Goal: Task Accomplishment & Management: Manage account settings

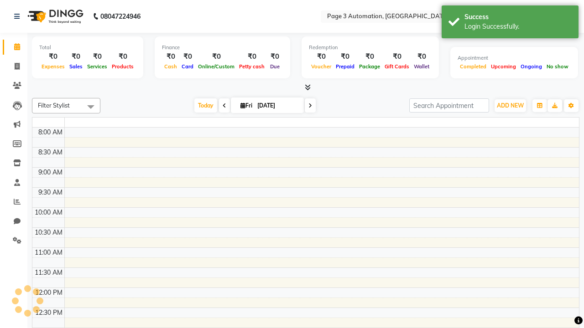
select select "en"
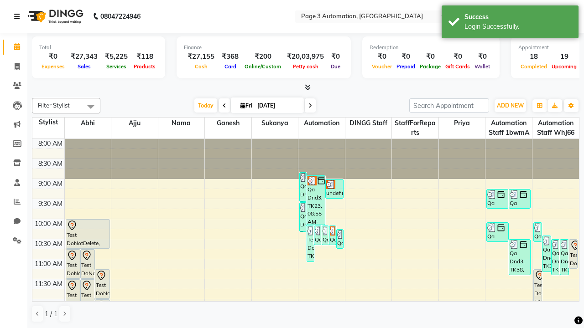
click at [19, 16] on icon at bounding box center [16, 16] width 5 height 6
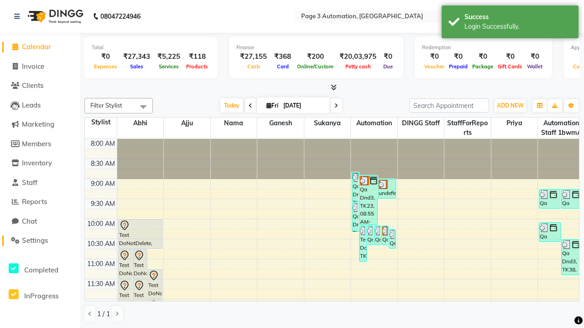
click at [40, 241] on span "Settings" at bounding box center [35, 240] width 26 height 9
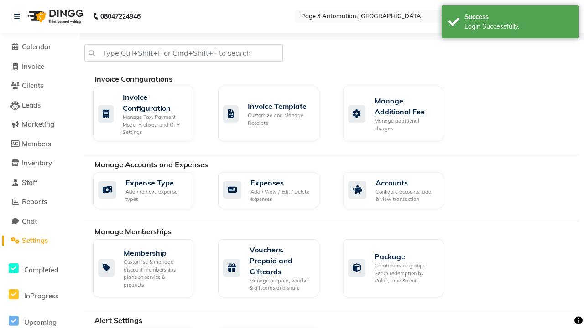
select select "2: 15"
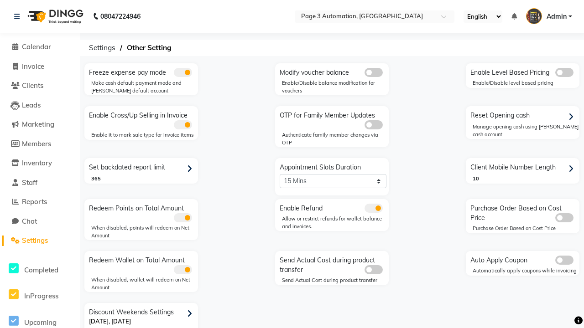
scroll to position [19, 0]
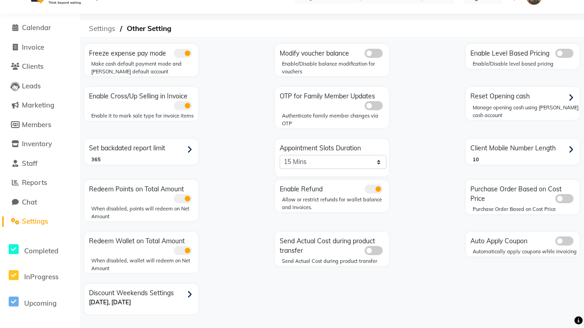
click at [102, 29] on span "Settings" at bounding box center [102, 29] width 36 height 16
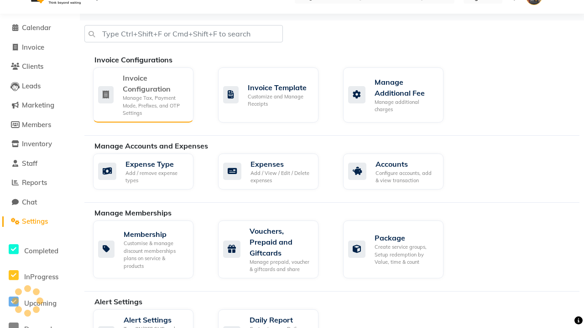
click at [143, 94] on div "Manage Tax, Payment Mode, Prefixes, and OTP Settings" at bounding box center [154, 105] width 63 height 23
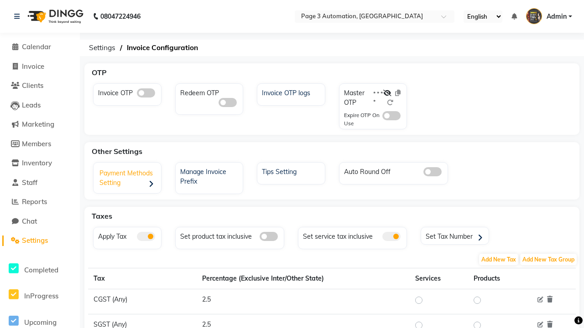
click at [128, 179] on div "Payment Methods Setting" at bounding box center [128, 179] width 65 height 28
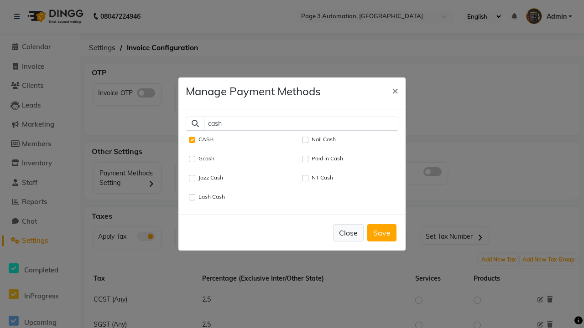
type input "cash"
click at [348, 233] on button "Close" at bounding box center [348, 232] width 31 height 17
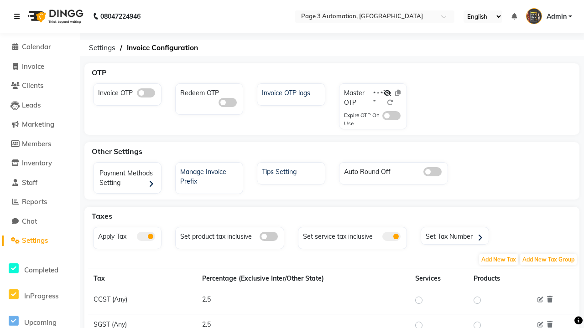
click at [19, 16] on icon at bounding box center [16, 16] width 5 height 6
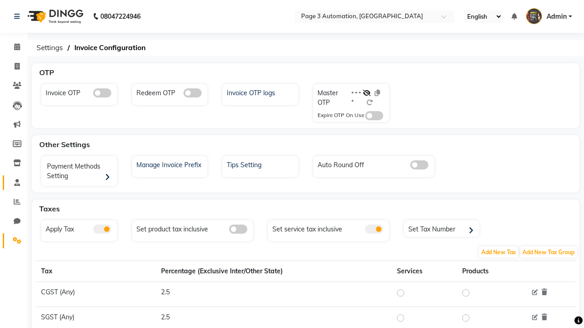
click at [14, 182] on span at bounding box center [17, 183] width 16 height 10
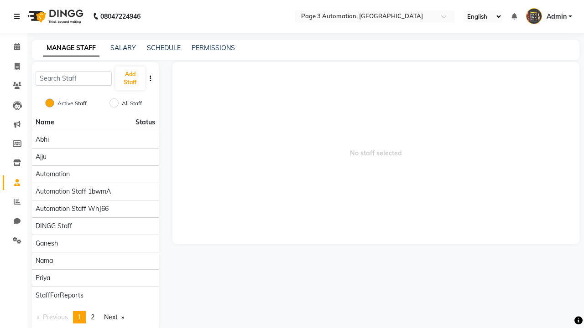
click at [19, 16] on icon at bounding box center [16, 16] width 5 height 6
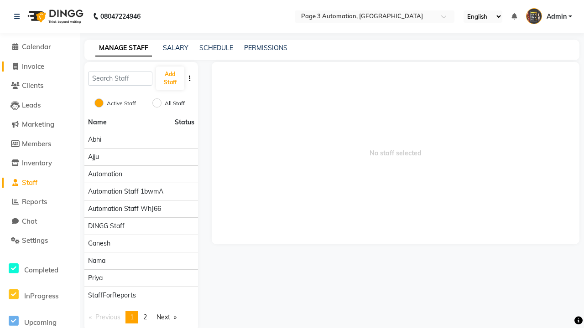
click at [40, 66] on span "Invoice" at bounding box center [33, 66] width 22 height 9
select select "service"
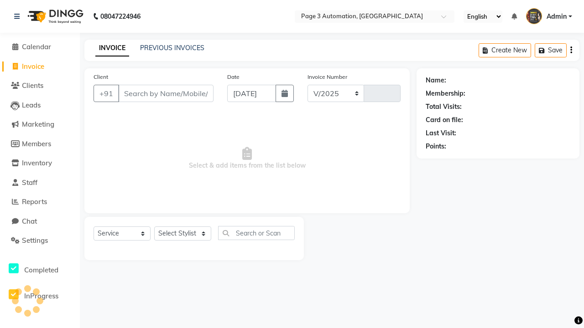
select select "2774"
type input "10140"
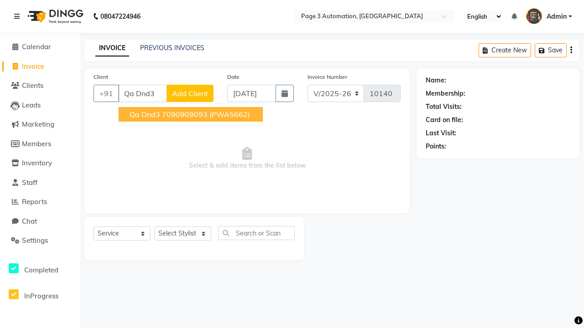
click at [192, 115] on ngb-highlight "7090909093" at bounding box center [185, 114] width 46 height 9
type input "7090909093"
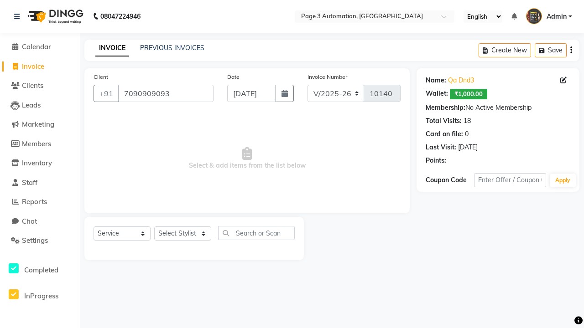
select select "71572"
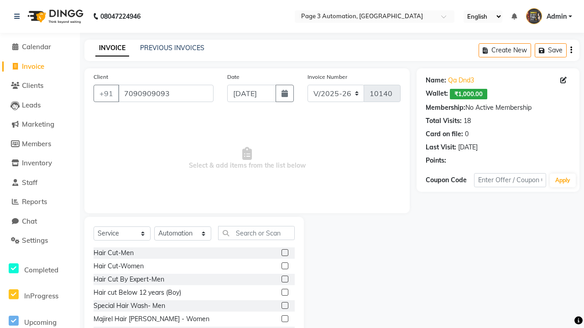
click at [284, 293] on label at bounding box center [284, 292] width 7 height 7
click at [284, 293] on input "checkbox" at bounding box center [284, 293] width 6 height 6
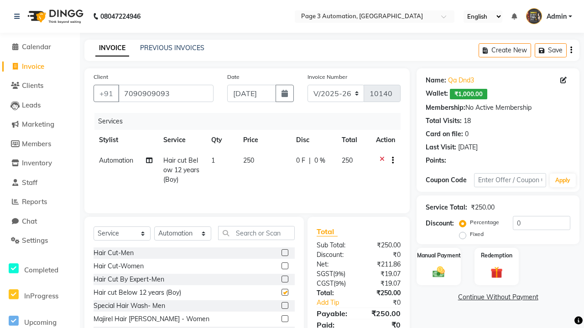
checkbox input "false"
click at [438, 255] on label "Manual Payment" at bounding box center [439, 255] width 46 height 9
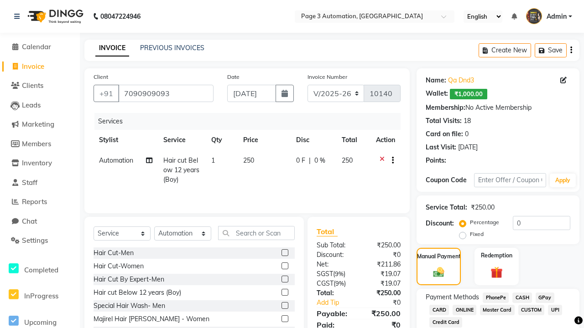
click at [522, 298] on span "CASH" at bounding box center [522, 298] width 20 height 10
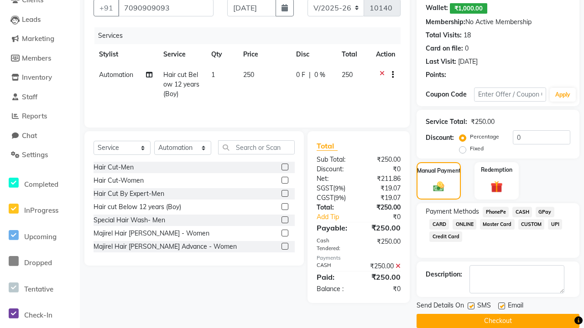
click at [471, 306] on label at bounding box center [471, 306] width 7 height 7
click at [471, 306] on input "checkbox" at bounding box center [471, 307] width 6 height 6
checkbox input "false"
click at [501, 306] on label at bounding box center [501, 306] width 7 height 7
click at [501, 306] on input "checkbox" at bounding box center [501, 307] width 6 height 6
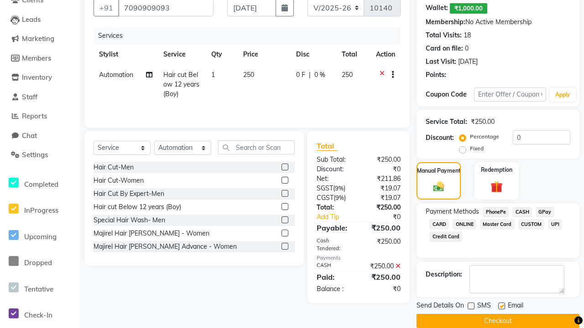
checkbox input "false"
click at [498, 321] on button "Checkout" at bounding box center [498, 321] width 163 height 14
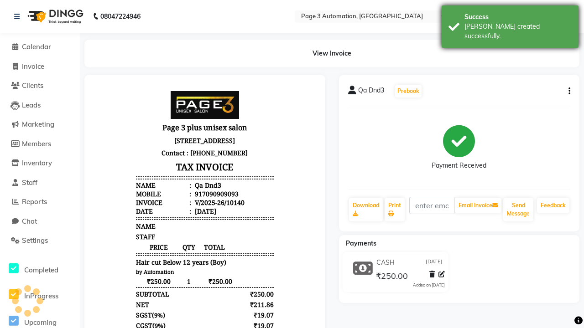
click at [510, 23] on div "[PERSON_NAME] created successfully." at bounding box center [517, 31] width 107 height 19
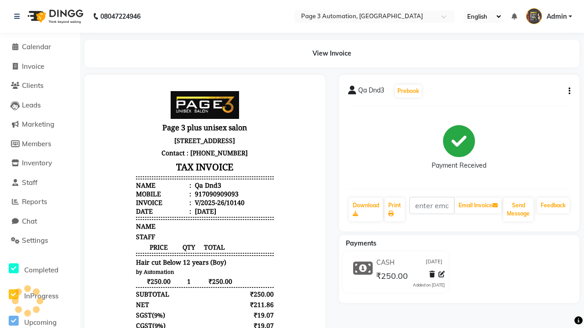
click at [568, 91] on button "button" at bounding box center [567, 92] width 5 height 10
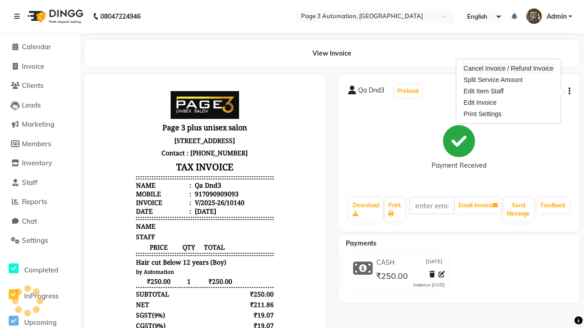
click at [508, 68] on div "Cancel Invoice / Refund Invoice" at bounding box center [509, 68] width 94 height 11
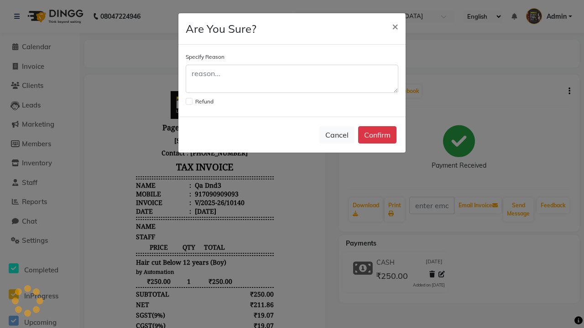
click at [189, 101] on label at bounding box center [189, 101] width 7 height 7
click at [189, 101] on input "checkbox" at bounding box center [189, 101] width 6 height 6
checkbox input "true"
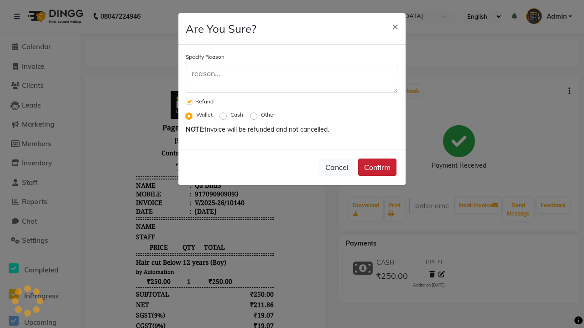
click at [237, 115] on label "Cash" at bounding box center [236, 115] width 13 height 8
click at [228, 115] on input "Cash" at bounding box center [225, 115] width 6 height 6
radio input "true"
click at [377, 167] on button "Confirm" at bounding box center [377, 167] width 38 height 17
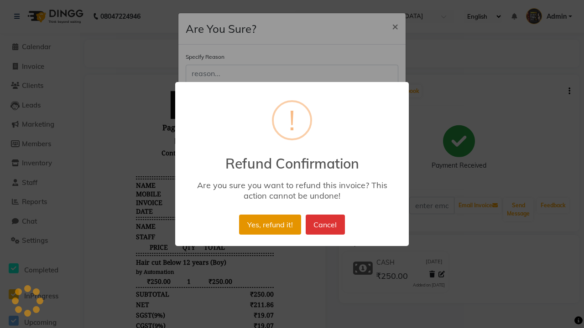
click at [270, 225] on button "Yes, refund it!" at bounding box center [270, 225] width 62 height 20
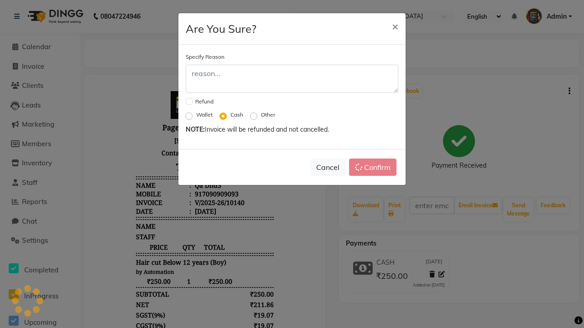
checkbox input "false"
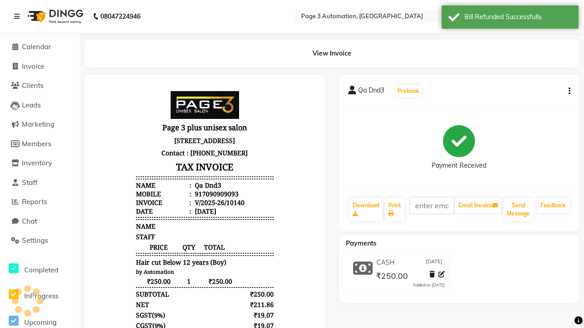
scroll to position [0, 2]
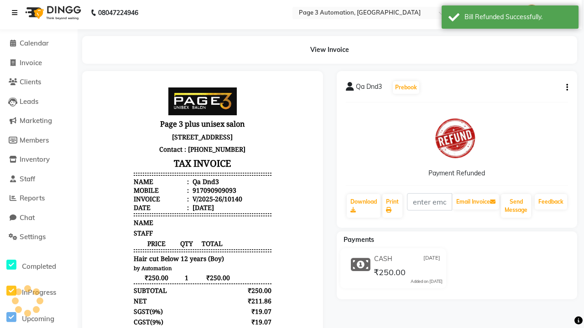
click at [17, 13] on icon at bounding box center [14, 13] width 5 height 6
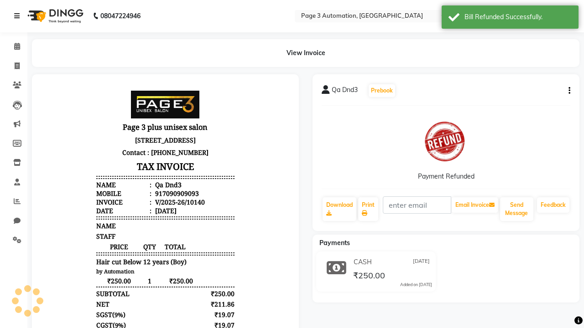
scroll to position [0, 0]
click at [14, 241] on icon at bounding box center [17, 240] width 9 height 7
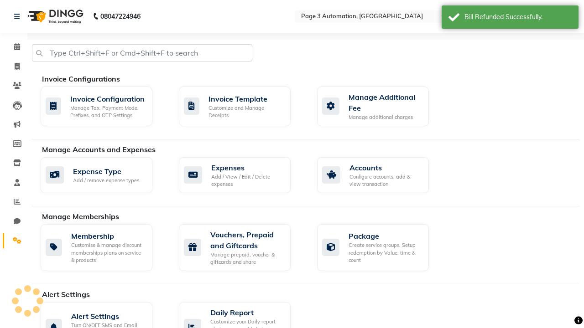
select select "2: 15"
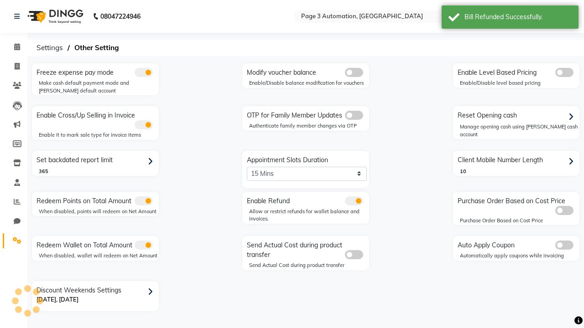
click at [517, 116] on div "Reset Opening cash" at bounding box center [517, 116] width 125 height 15
select select "1486"
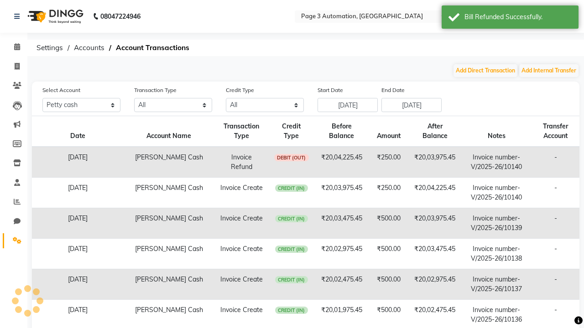
scroll to position [9, 0]
